Goal: Book appointment/travel/reservation

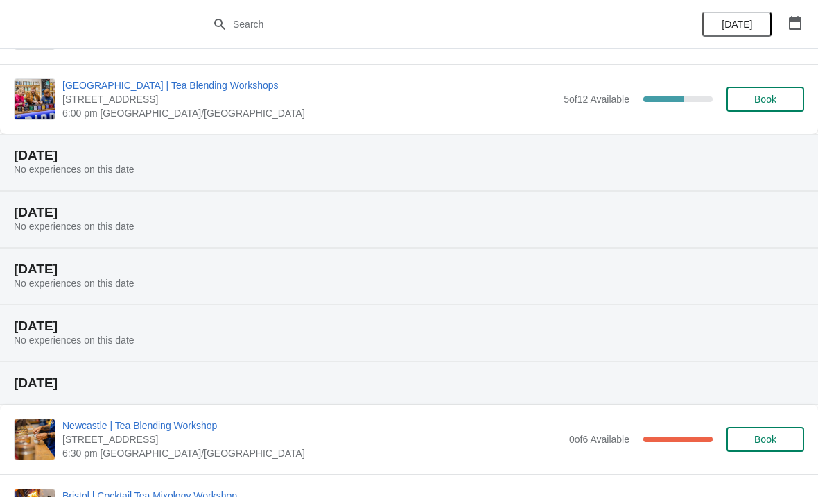
scroll to position [818, 0]
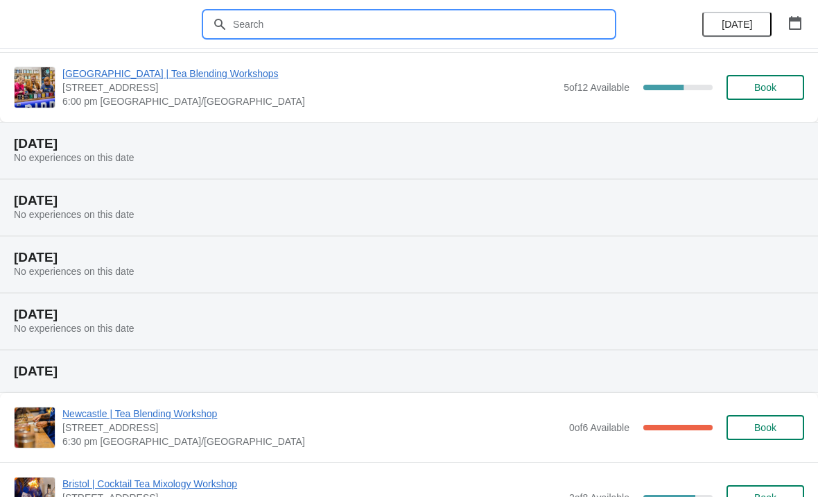
click at [269, 28] on input "text" at bounding box center [422, 24] width 381 height 25
type input "Spooky"
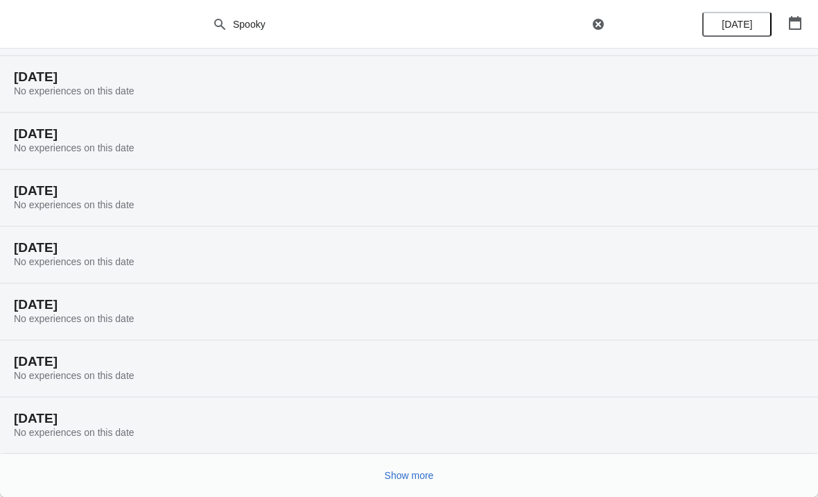
scroll to position [87, 0]
click at [413, 472] on span "Show more" at bounding box center [409, 474] width 49 height 11
click at [416, 475] on span "Show more" at bounding box center [409, 474] width 49 height 11
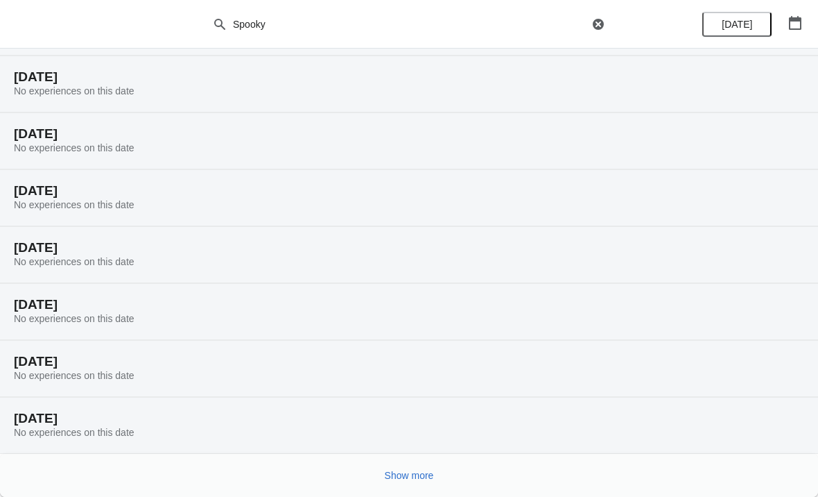
click at [420, 475] on span "Show more" at bounding box center [409, 474] width 49 height 11
click at [415, 470] on span "Show more" at bounding box center [409, 474] width 49 height 11
click at [420, 477] on span "Show more" at bounding box center [409, 474] width 49 height 11
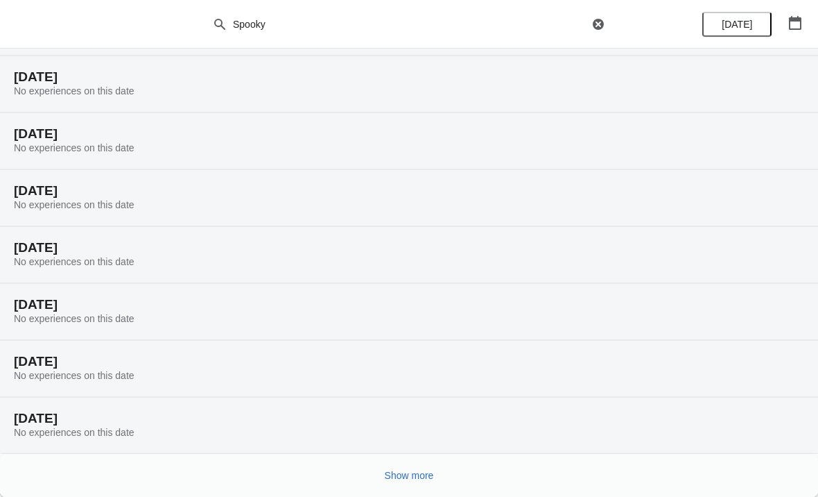
scroll to position [2361, 0]
click at [421, 473] on span "Show more" at bounding box center [409, 474] width 49 height 11
click at [419, 477] on span "Show more" at bounding box center [409, 474] width 49 height 11
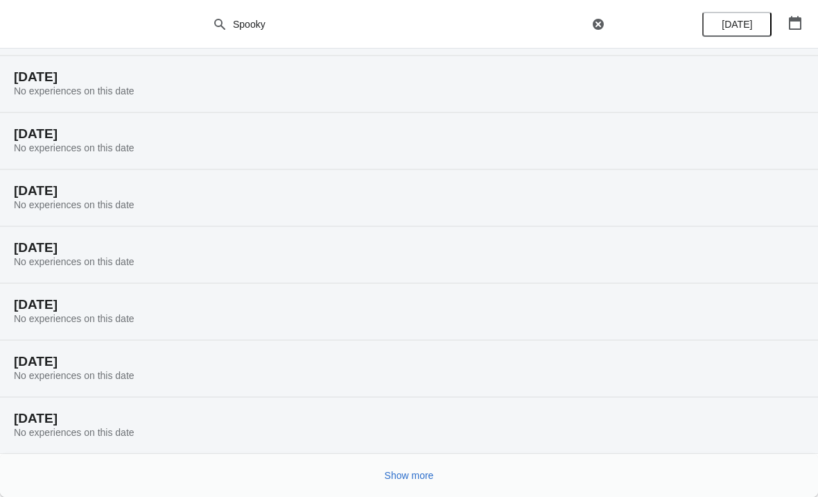
click at [414, 477] on span "Show more" at bounding box center [409, 474] width 49 height 11
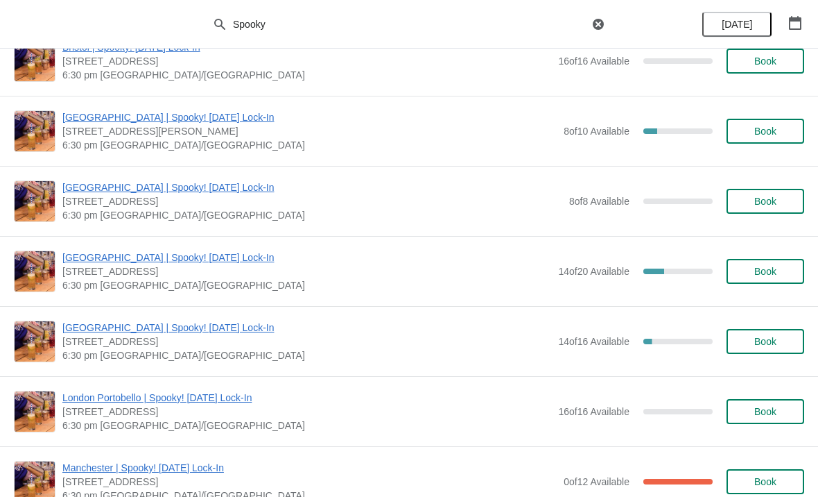
scroll to position [4023, 0]
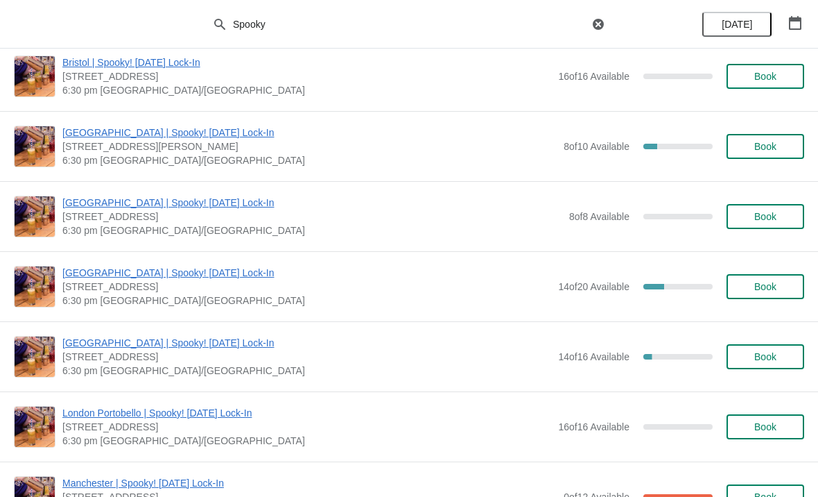
click at [767, 289] on span "Book" at bounding box center [765, 286] width 22 height 11
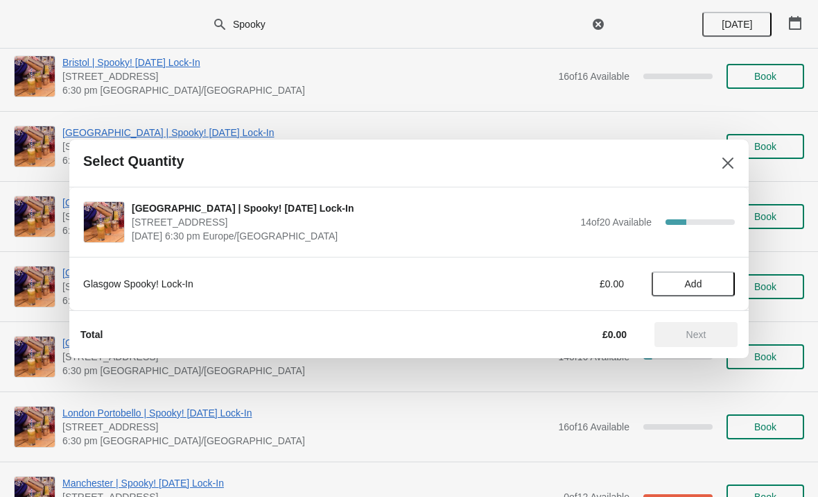
click at [714, 279] on span "Add" at bounding box center [693, 283] width 58 height 11
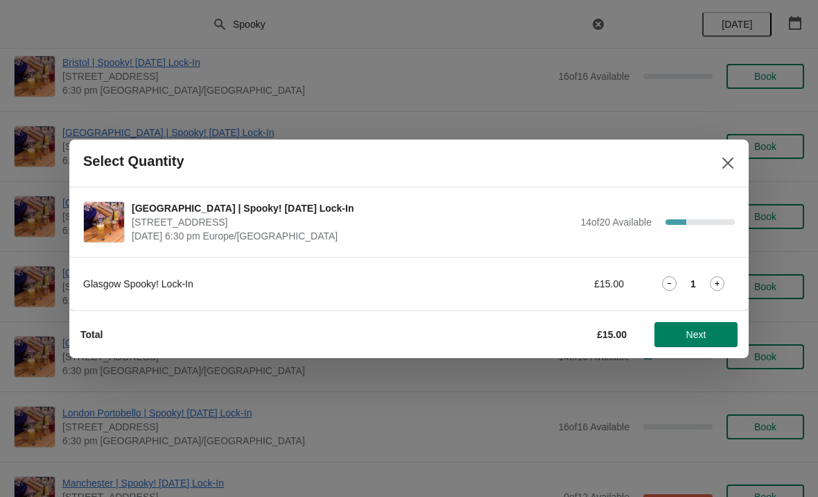
click at [715, 283] on icon at bounding box center [717, 283] width 15 height 15
click at [705, 337] on span "Next" at bounding box center [697, 334] width 20 height 11
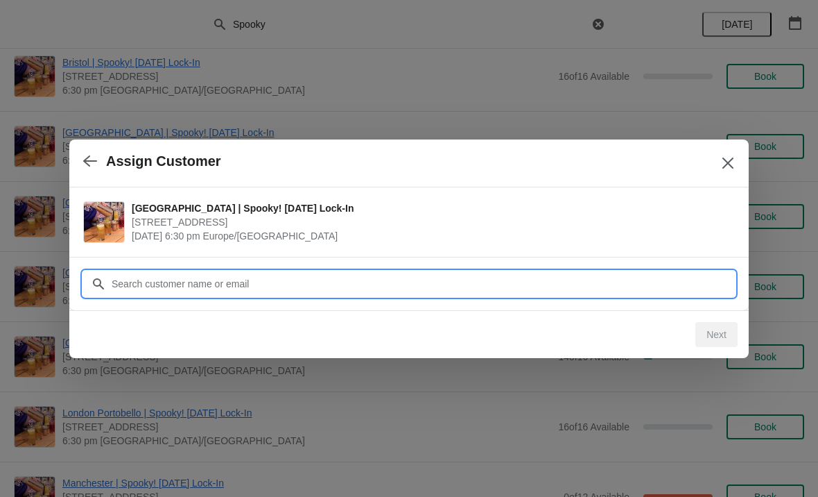
click at [191, 281] on input "Customer" at bounding box center [423, 283] width 624 height 25
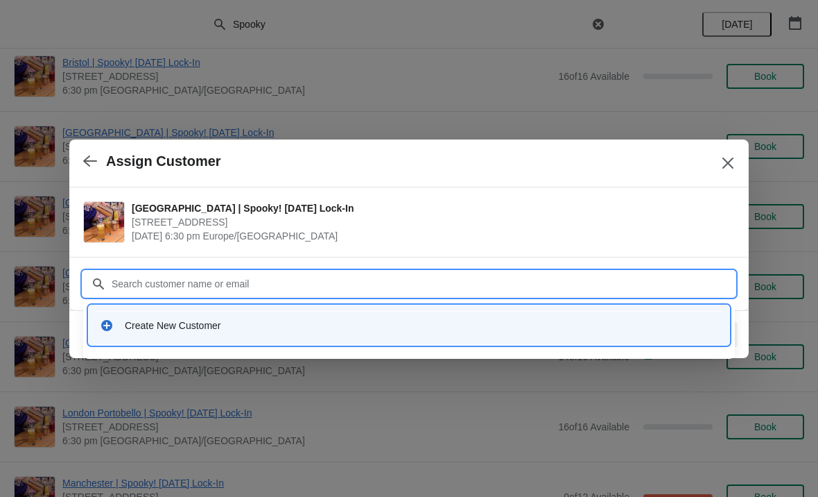
click at [228, 324] on div "Create New Customer" at bounding box center [422, 325] width 594 height 14
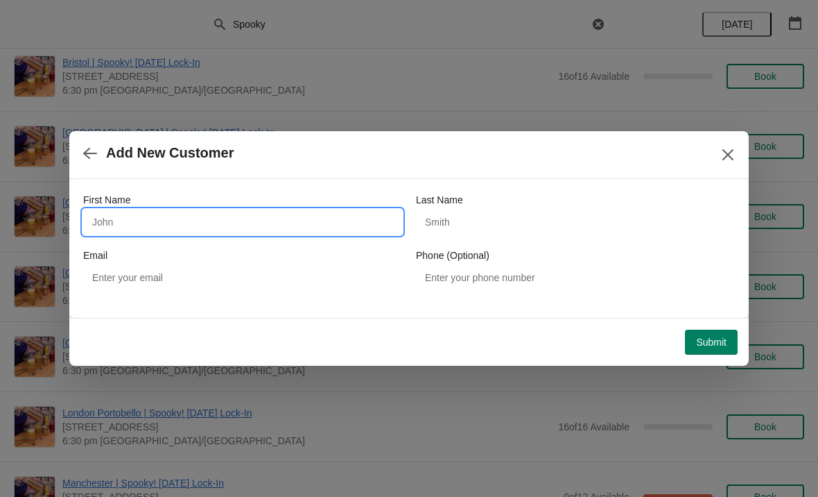
click at [187, 220] on input "First Name" at bounding box center [242, 221] width 319 height 25
type input "[PERSON_NAME]"
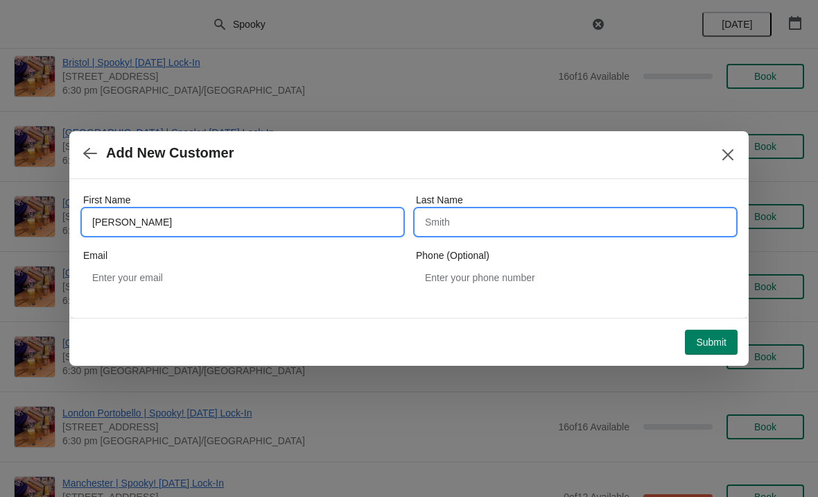
click at [512, 221] on input "Last Name" at bounding box center [575, 221] width 319 height 25
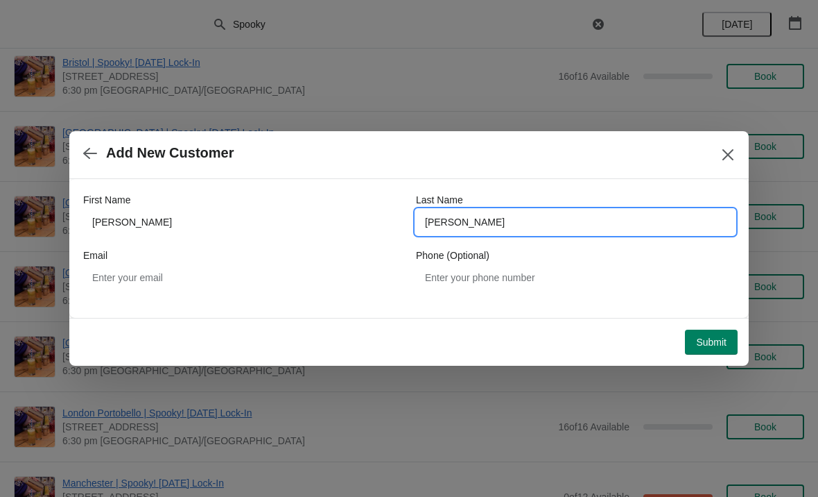
type input "[PERSON_NAME]"
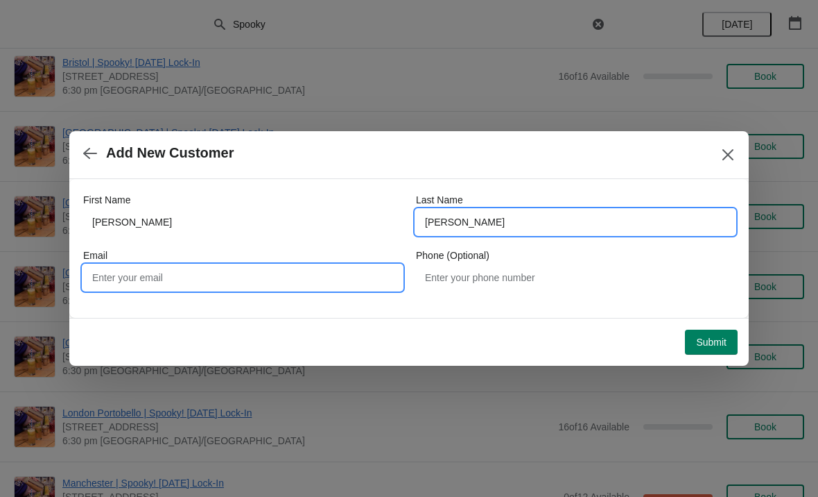
click at [218, 276] on input "Email" at bounding box center [242, 277] width 319 height 25
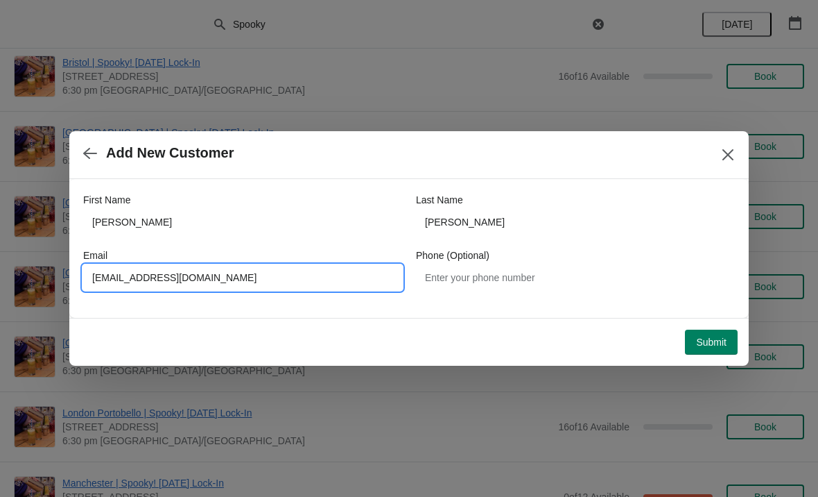
type input "[EMAIL_ADDRESS][DOMAIN_NAME]"
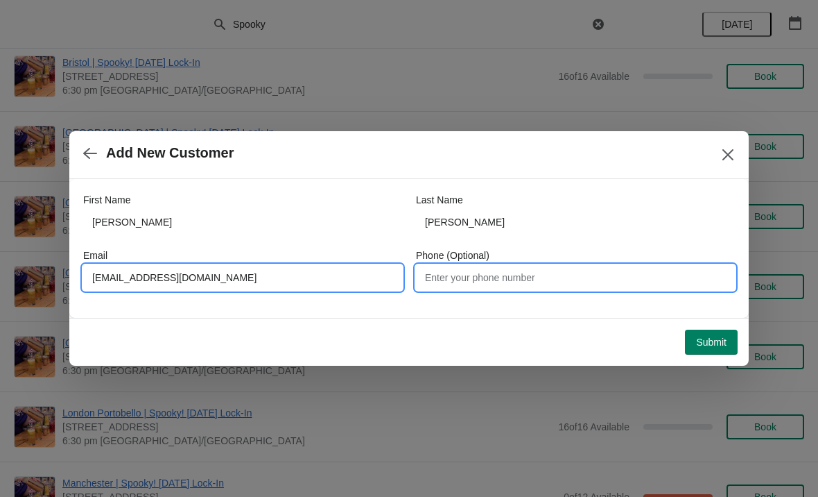
click at [521, 278] on input "Phone (Optional)" at bounding box center [575, 277] width 319 height 25
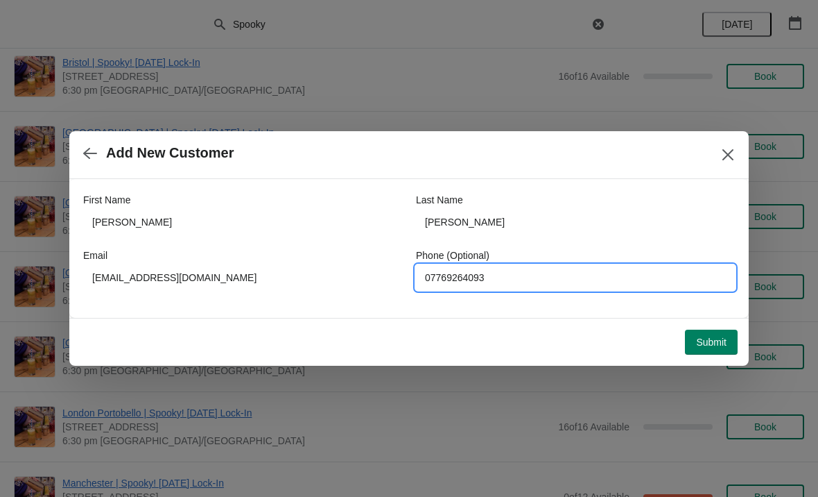
type input "07769264093"
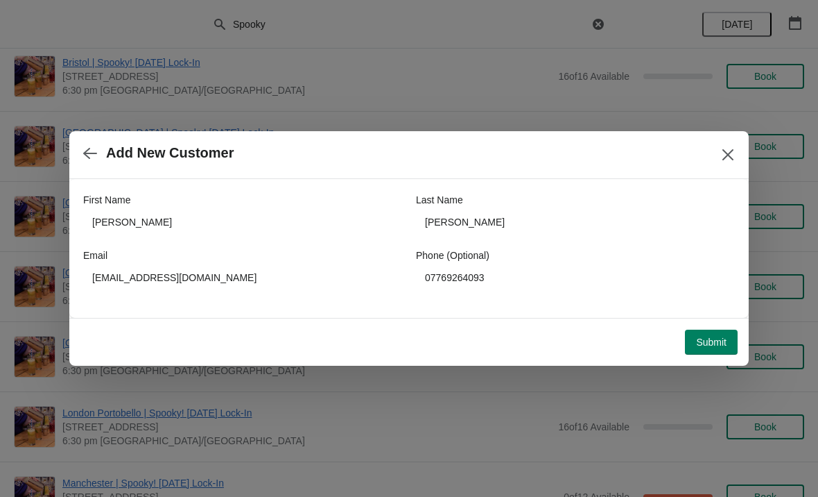
click at [724, 343] on span "Submit" at bounding box center [711, 341] width 31 height 11
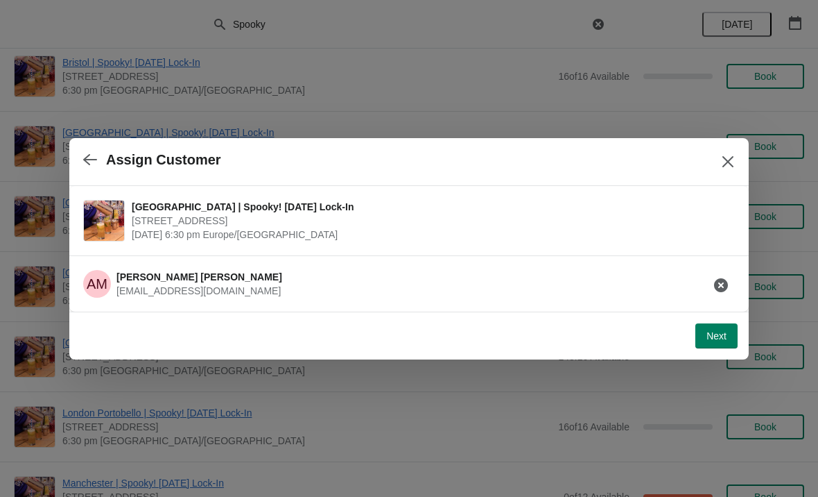
click at [712, 340] on span "Next" at bounding box center [717, 335] width 20 height 11
select select "No"
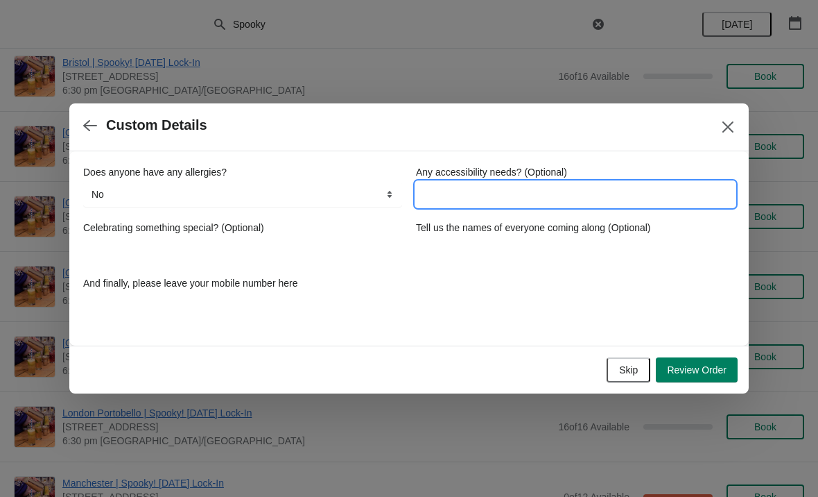
click at [540, 196] on input "Any accessibility needs? (Optional)" at bounding box center [575, 194] width 319 height 25
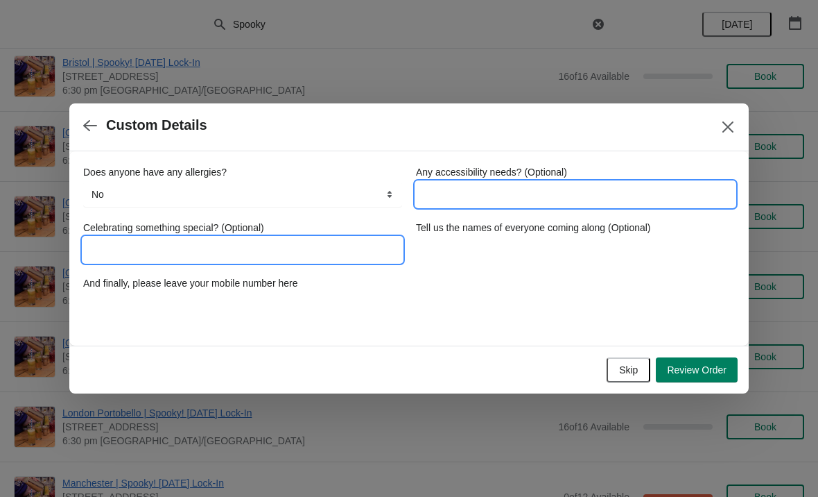
click at [199, 254] on input "Celebrating something special? (Optional)" at bounding box center [242, 249] width 319 height 25
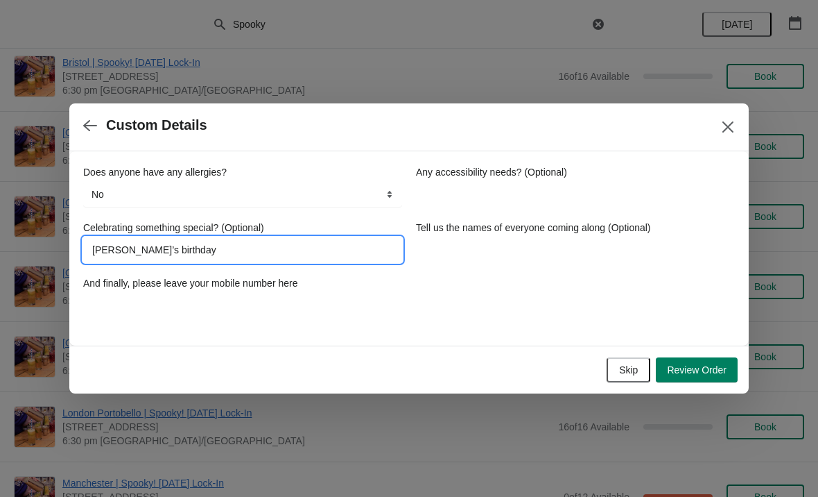
type input "[PERSON_NAME]’s birthday"
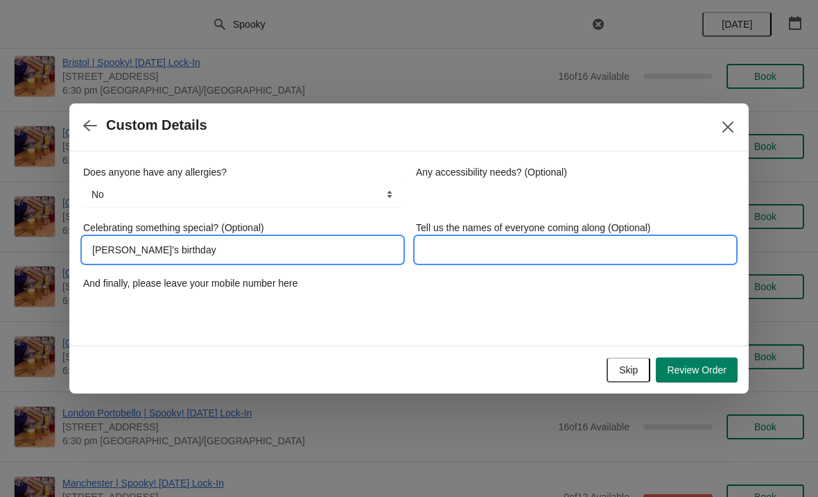
click at [522, 254] on input "Tell us the names of everyone coming along (Optional)" at bounding box center [575, 249] width 319 height 25
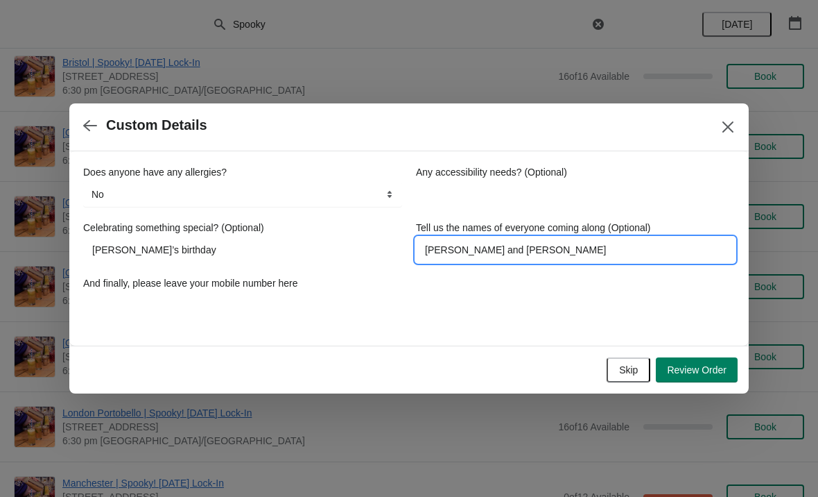
type input "[PERSON_NAME] and [PERSON_NAME]"
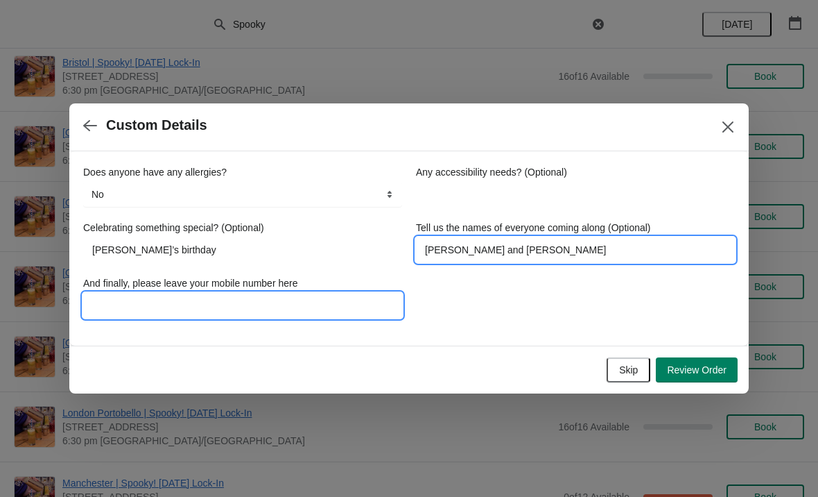
click at [210, 304] on input "And finally, please leave your mobile number here" at bounding box center [242, 305] width 319 height 25
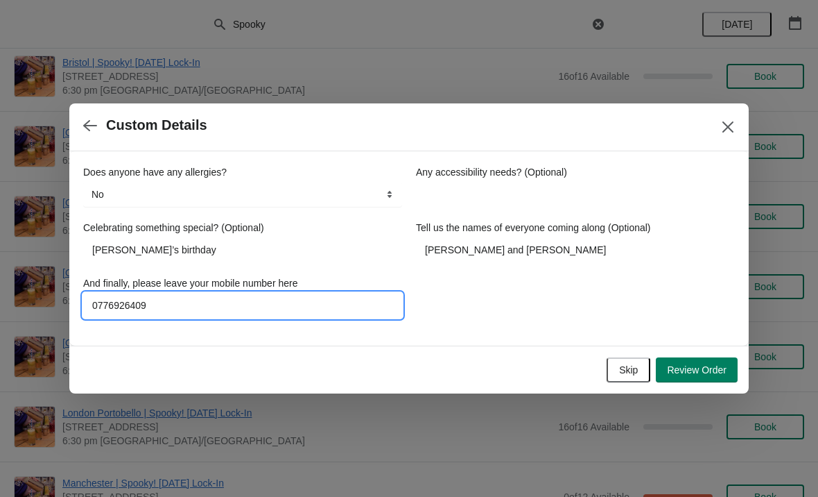
type input "07769264093"
click at [698, 378] on button "Review Order" at bounding box center [697, 369] width 82 height 25
